Goal: Information Seeking & Learning: Learn about a topic

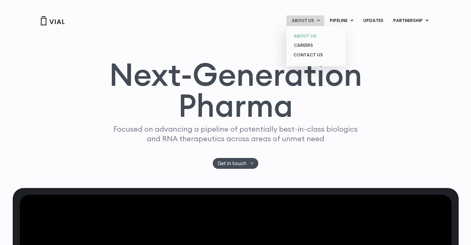
click at [299, 37] on link "ABOUT US" at bounding box center [316, 36] width 54 height 10
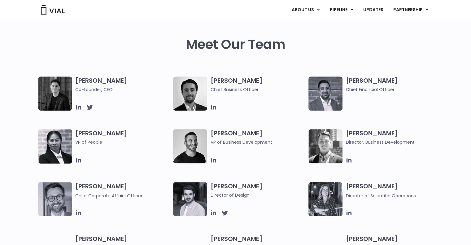
scroll to position [290, 0]
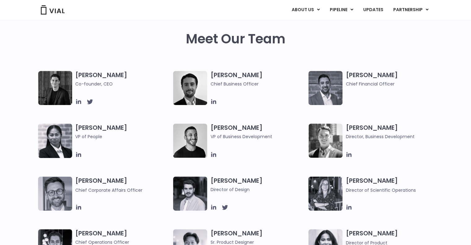
click at [55, 84] on img at bounding box center [55, 88] width 34 height 34
click at [76, 99] on icon at bounding box center [78, 101] width 7 height 7
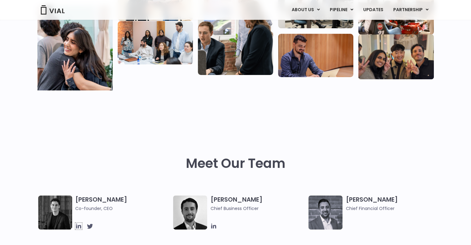
scroll to position [163, 0]
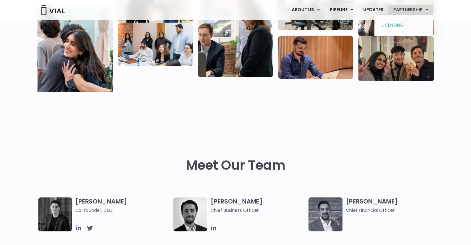
click at [395, 21] on link "LICENSING" at bounding box center [404, 25] width 54 height 10
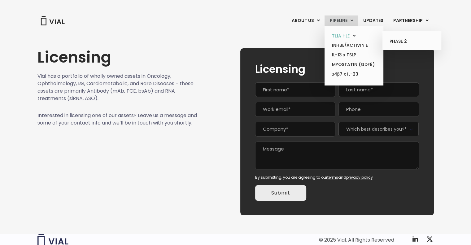
click at [348, 36] on link "TL1A HLE" at bounding box center [354, 36] width 54 height 10
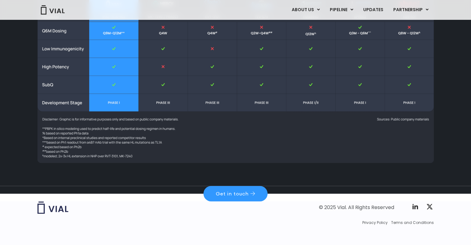
scroll to position [165, 0]
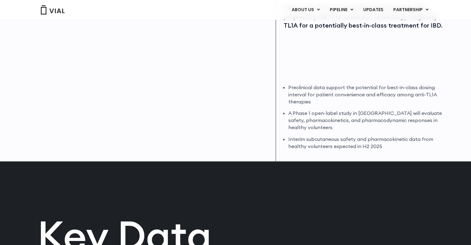
click at [470, 146] on div "TL1A VIAL-TL1A-HLE, a novel, subcutaneous mAb with proprietary half-life extens…" at bounding box center [235, 18] width 471 height 288
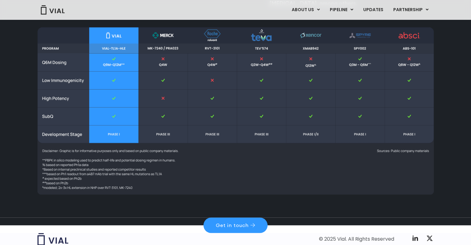
scroll to position [843, 0]
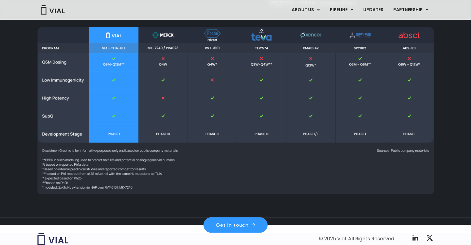
click at [238, 111] on img at bounding box center [235, 110] width 396 height 167
